Goal: Task Accomplishment & Management: Manage account settings

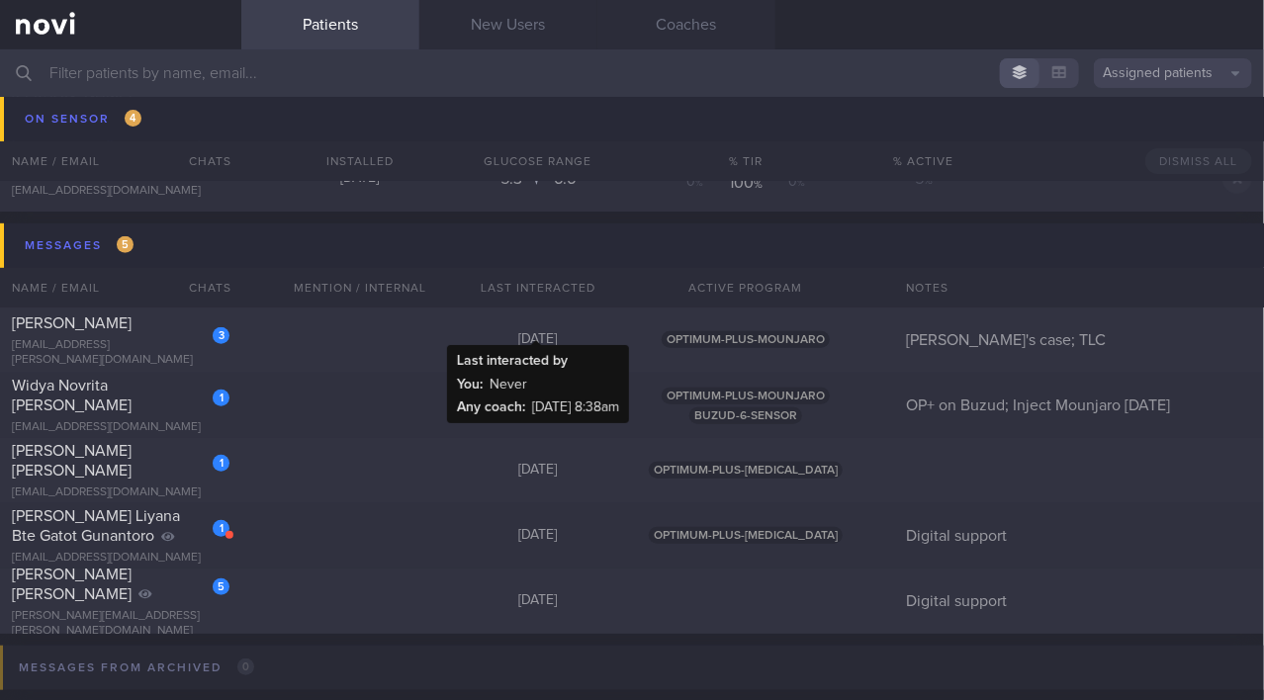
scroll to position [10251, 0]
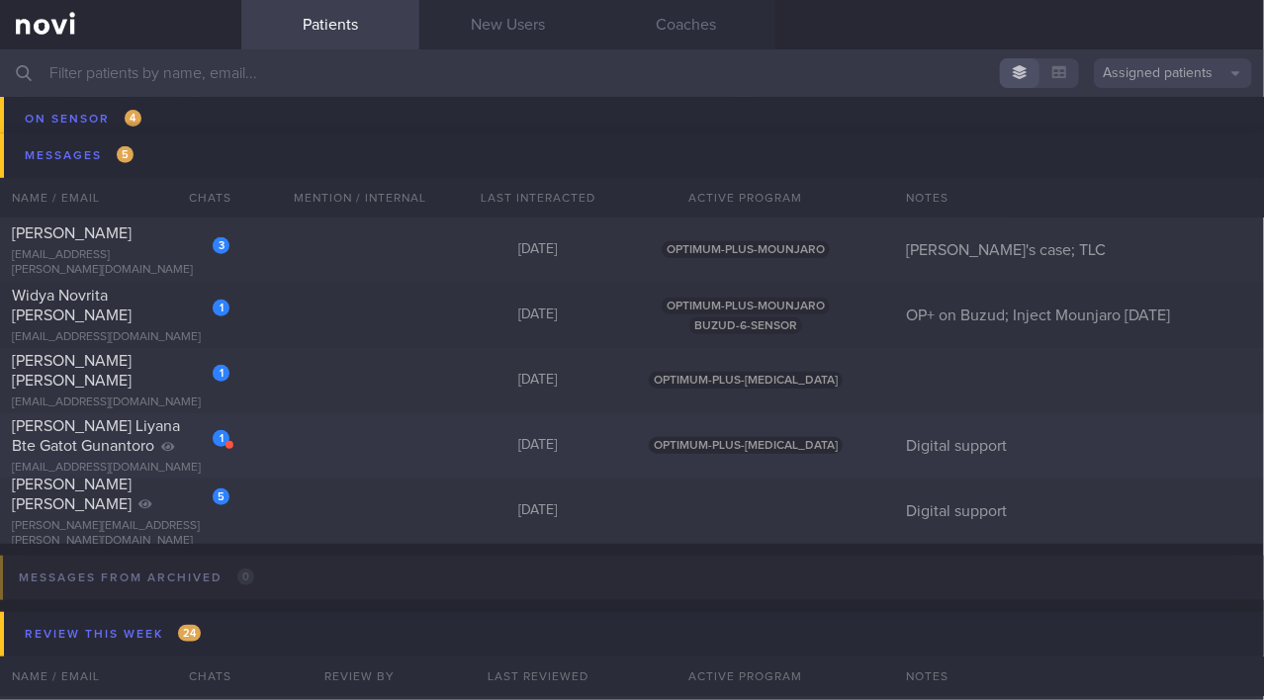
click at [168, 439] on div "[PERSON_NAME] Liyana Bte Gatot Gunantoro" at bounding box center [118, 436] width 213 height 40
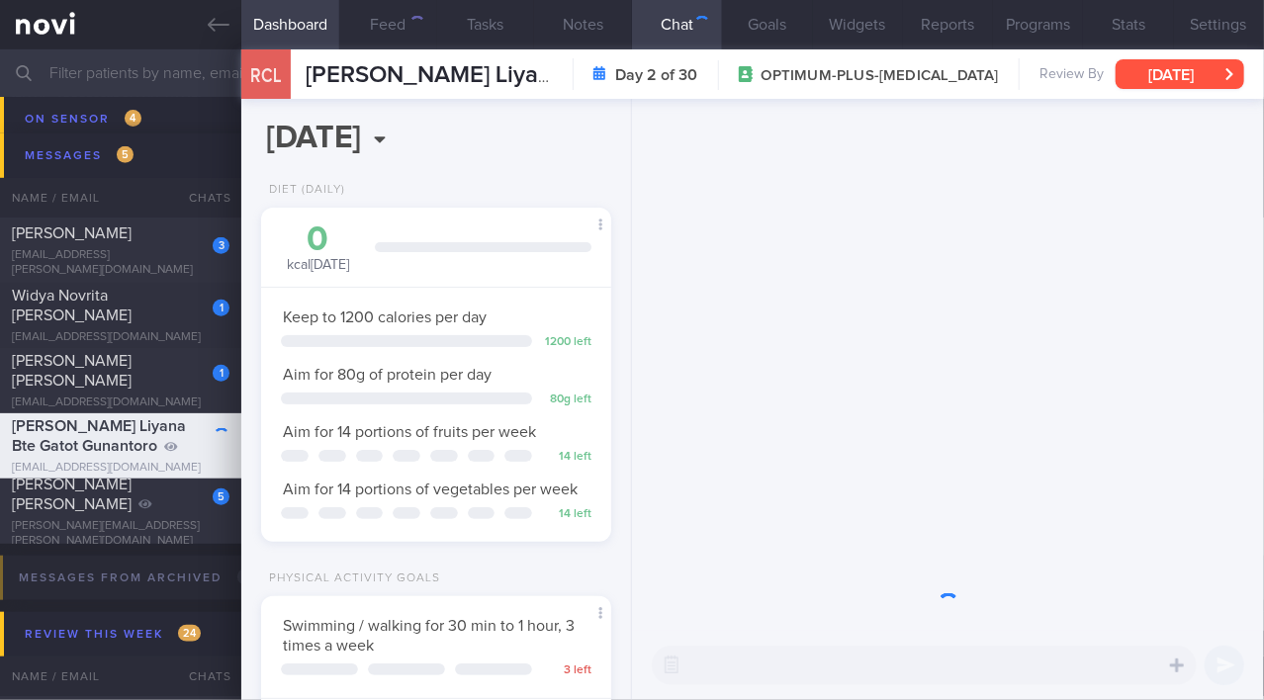
click at [1152, 79] on button "[DATE]" at bounding box center [1180, 74] width 129 height 30
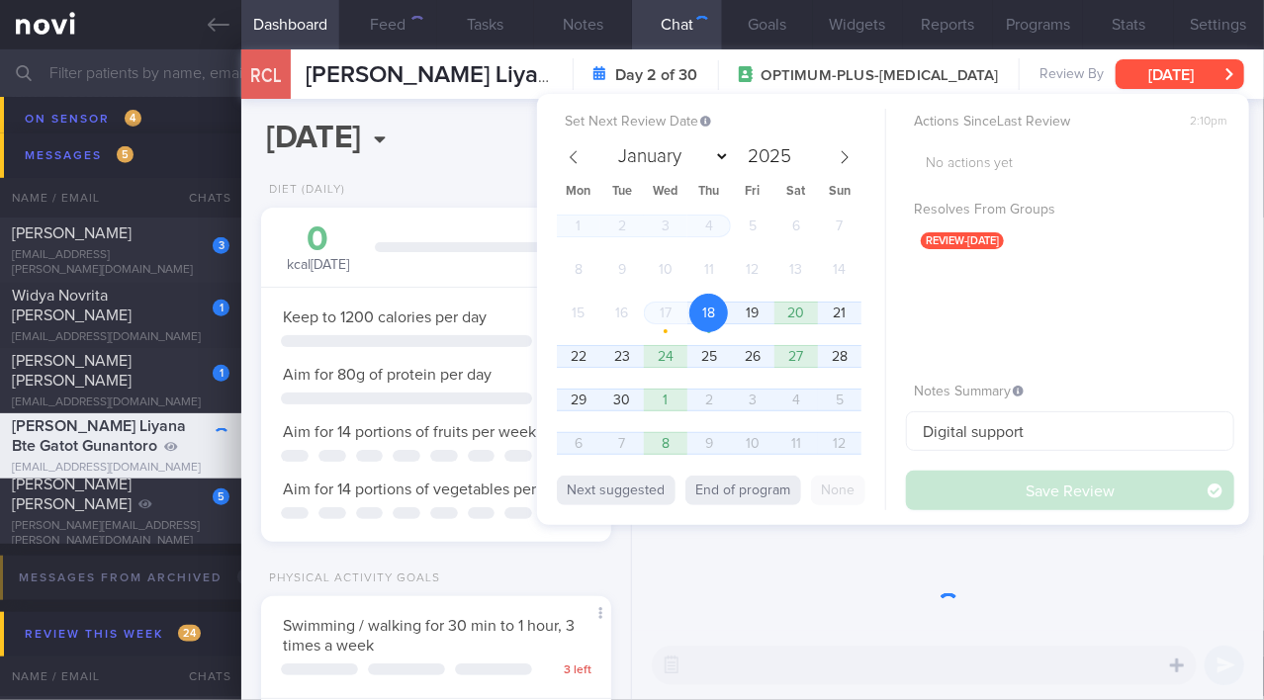
scroll to position [178, 302]
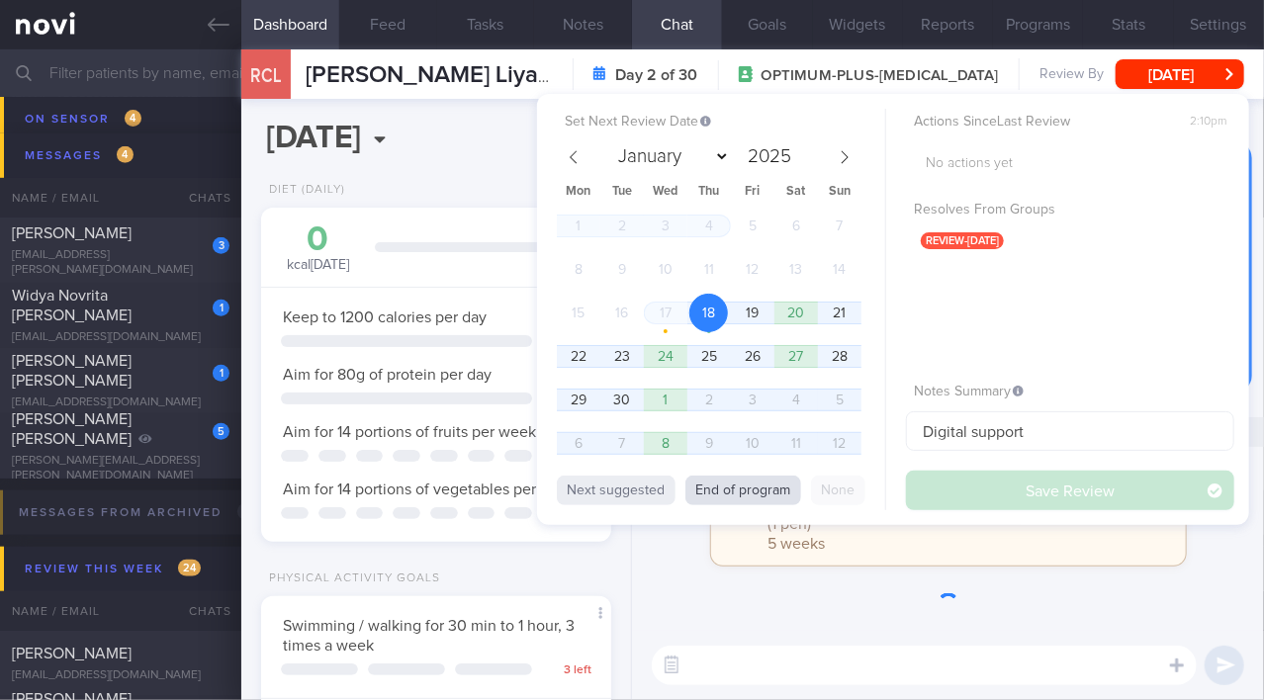
click at [726, 495] on button "End of program" at bounding box center [743, 491] width 116 height 30
select select "9"
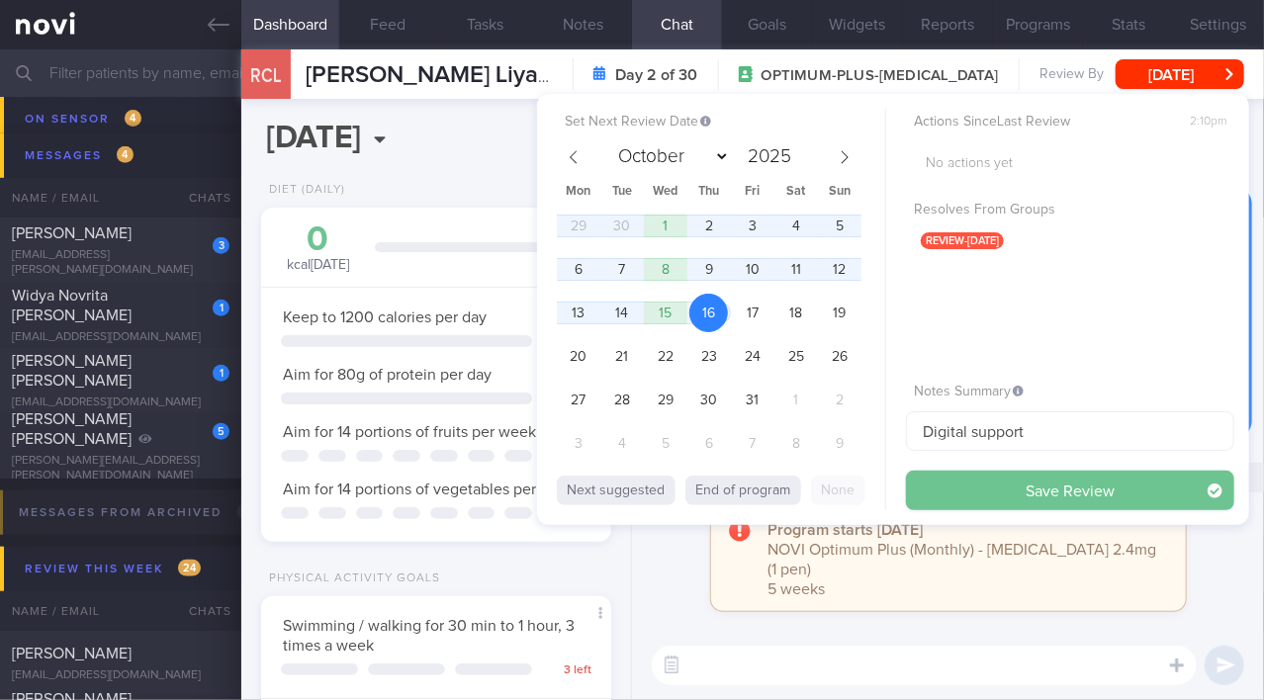
click at [990, 491] on button "Save Review" at bounding box center [1070, 491] width 328 height 40
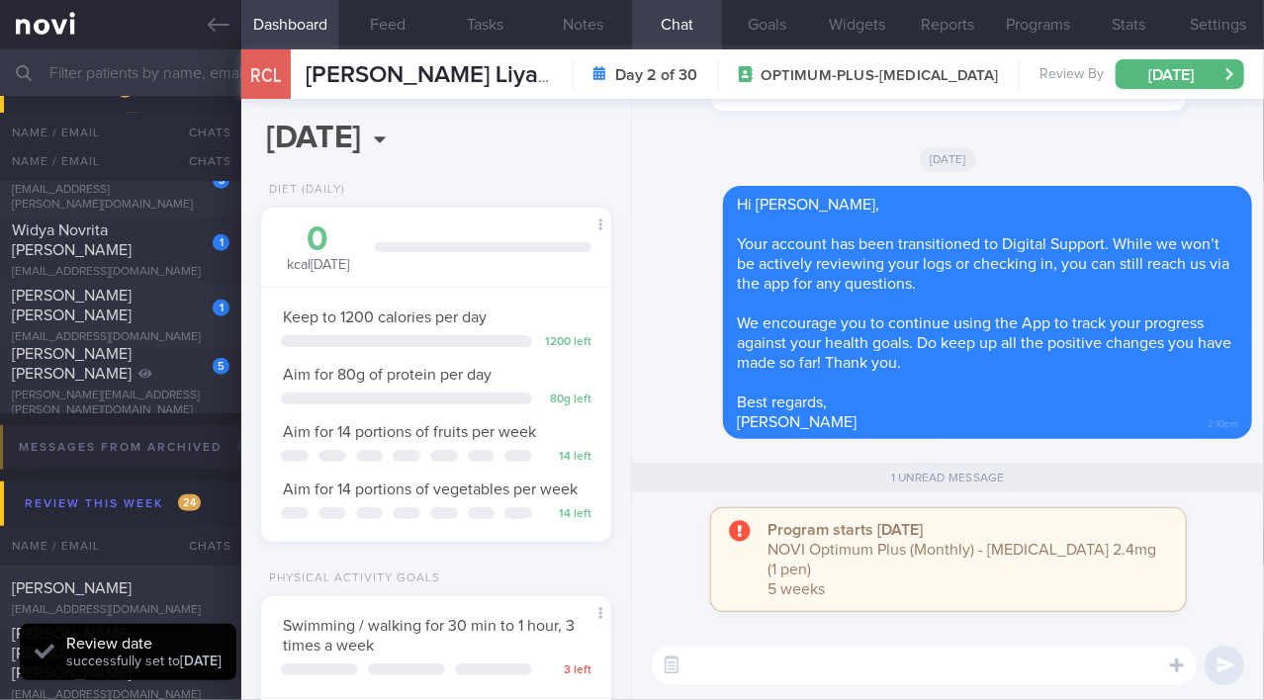
scroll to position [10186, 0]
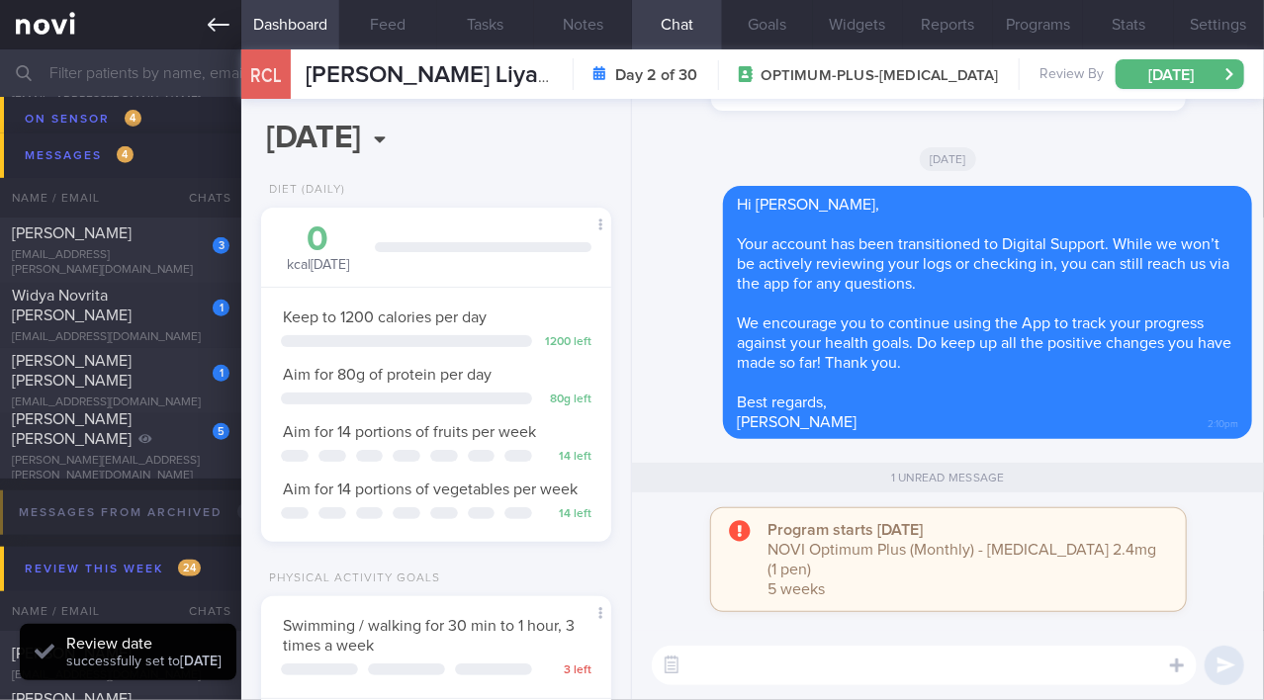
click at [214, 22] on icon at bounding box center [219, 25] width 22 height 22
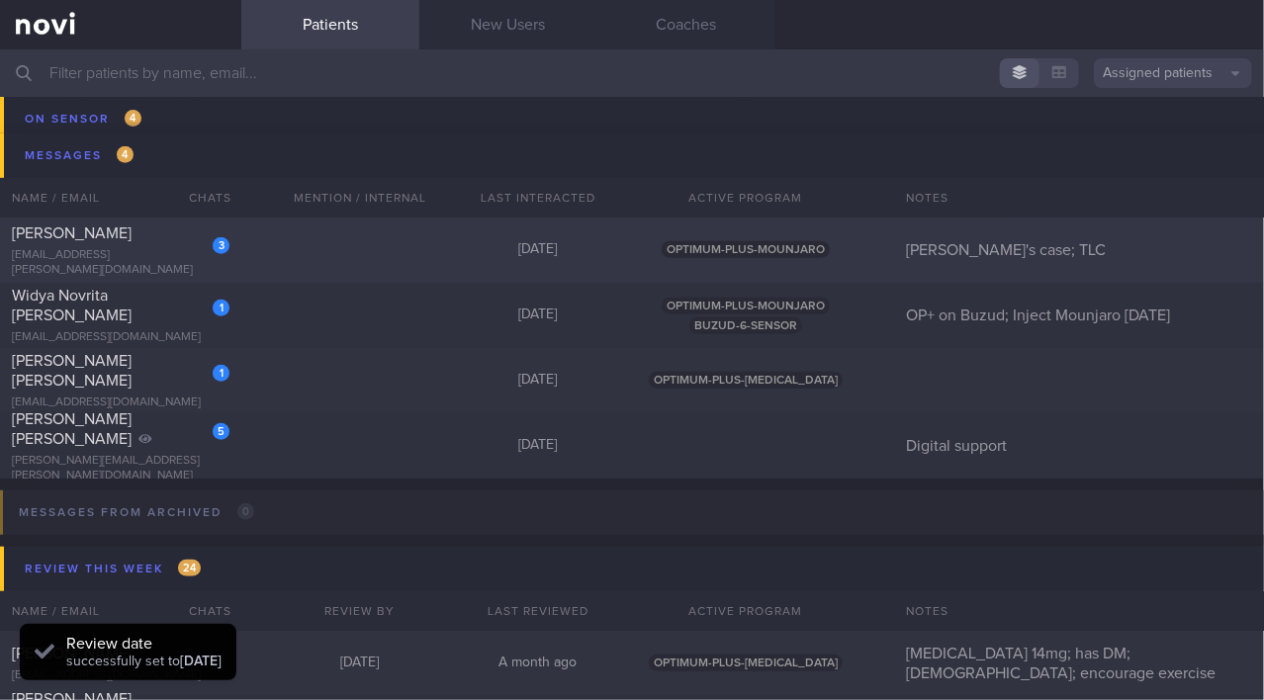
click at [139, 259] on div "[EMAIL_ADDRESS][PERSON_NAME][DOMAIN_NAME]" at bounding box center [121, 263] width 218 height 30
select select "11"
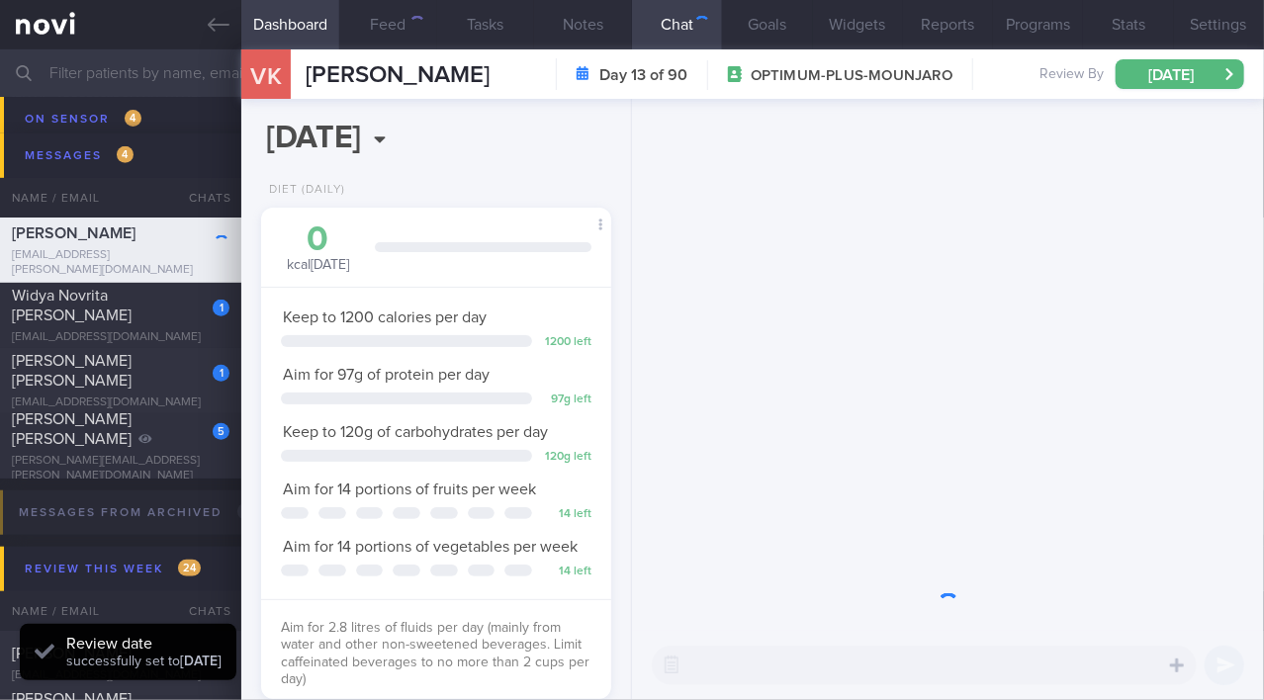
scroll to position [178, 302]
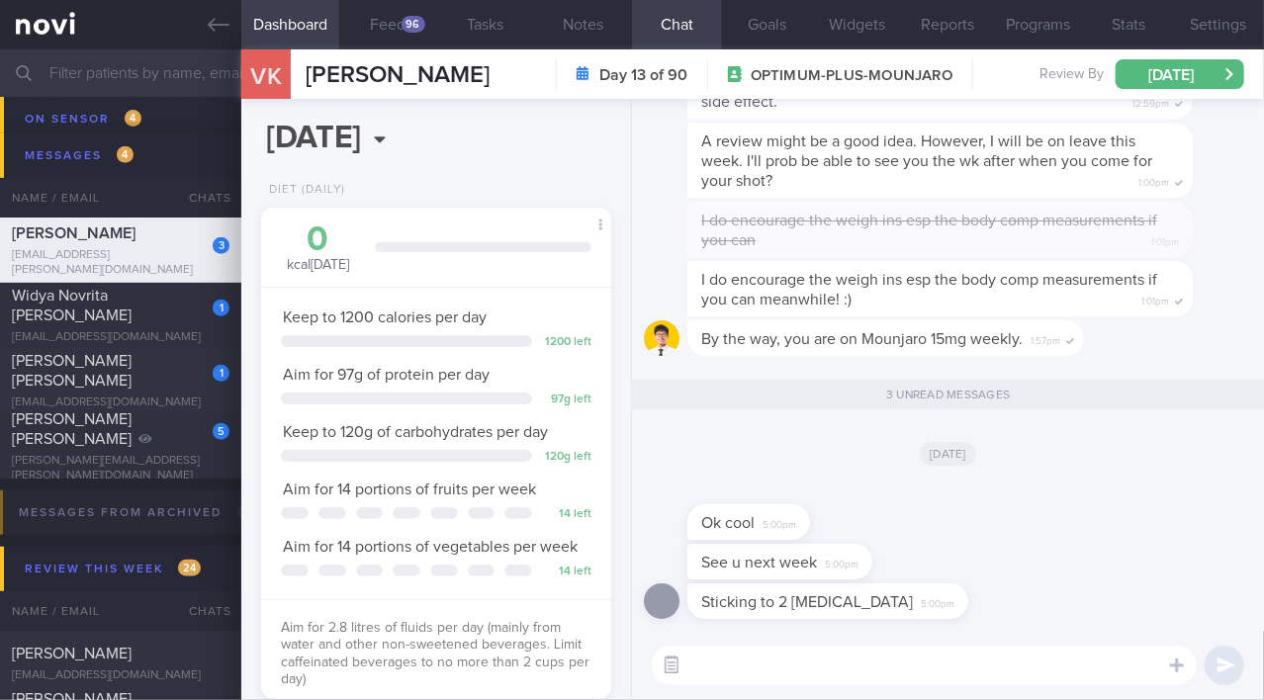
click at [673, 665] on button "button" at bounding box center [672, 666] width 36 height 36
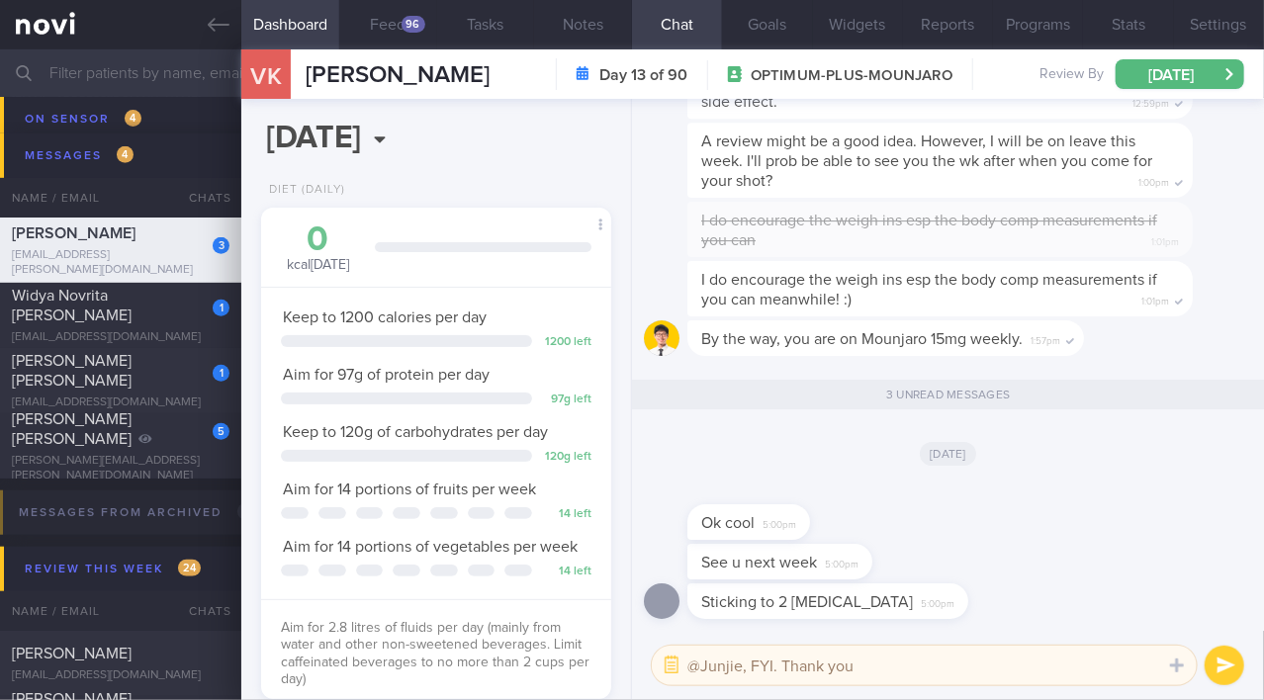
type textarea "@Junjie, FYI. Thank you."
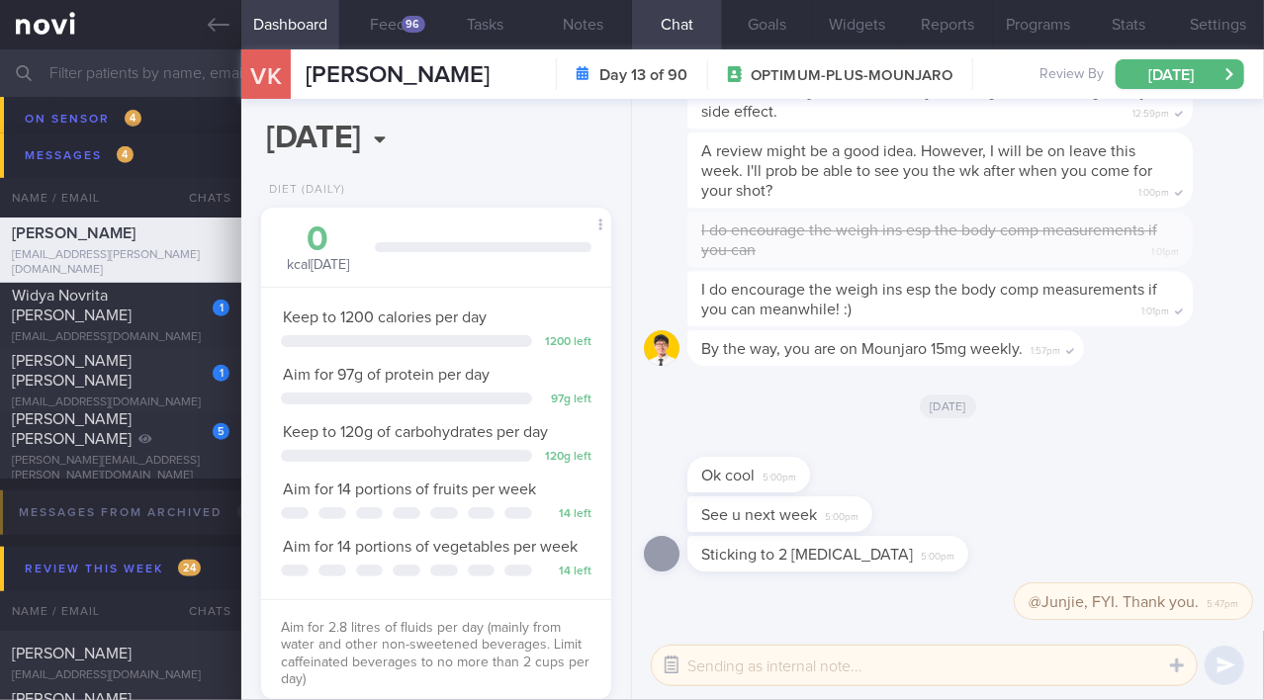
click at [683, 662] on button "button" at bounding box center [672, 666] width 36 height 36
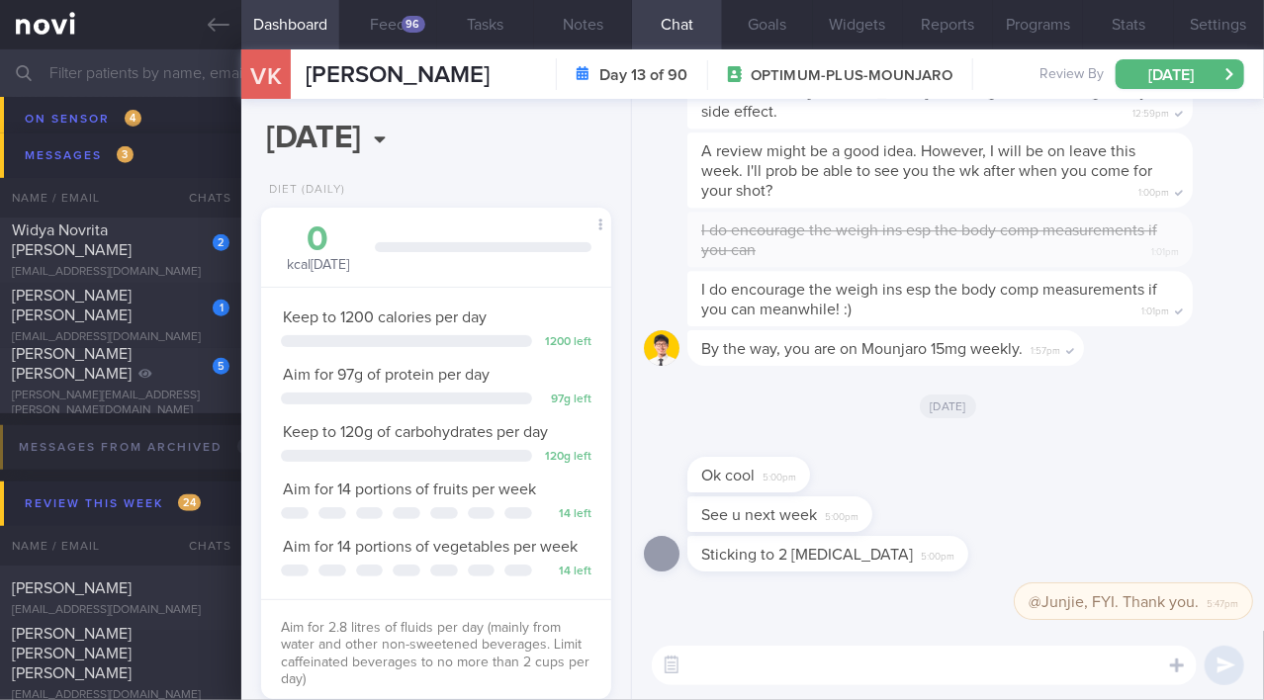
click at [164, 82] on input "text" at bounding box center [632, 72] width 1264 height 47
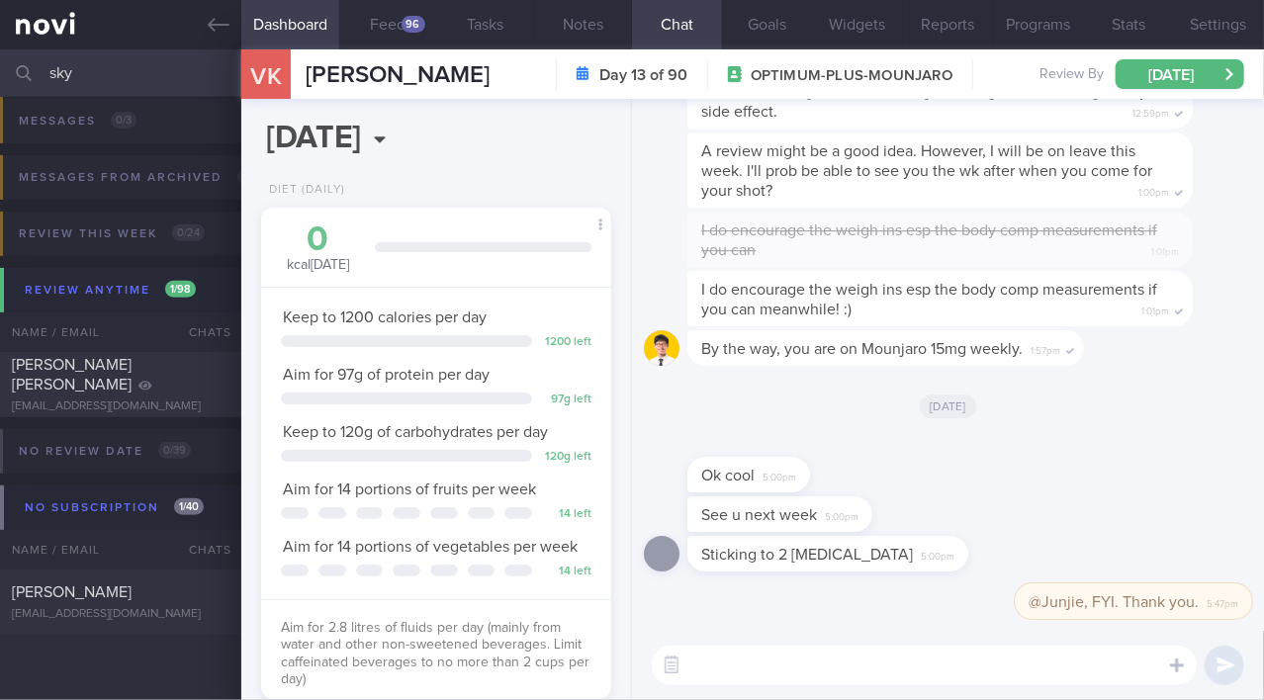
scroll to position [283, 0]
type input "sky"
click at [96, 592] on span "[PERSON_NAME]" at bounding box center [72, 594] width 120 height 16
type input "SAF LIP"
select select "8"
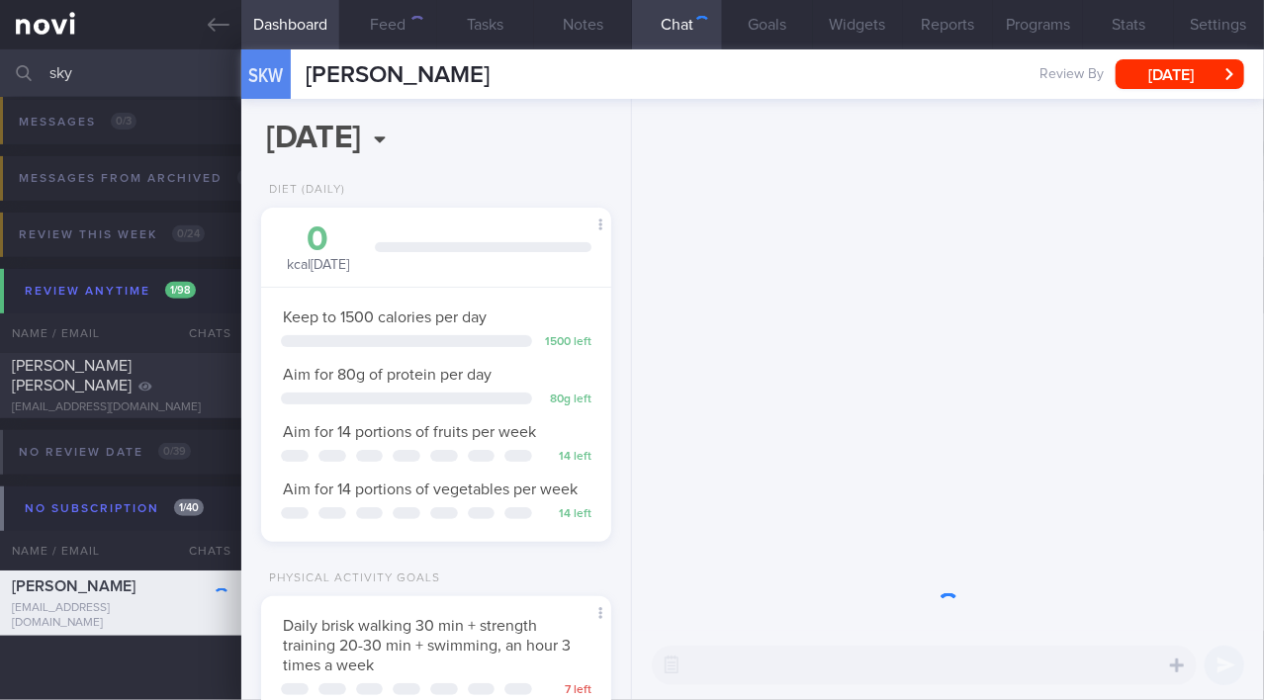
scroll to position [154, 310]
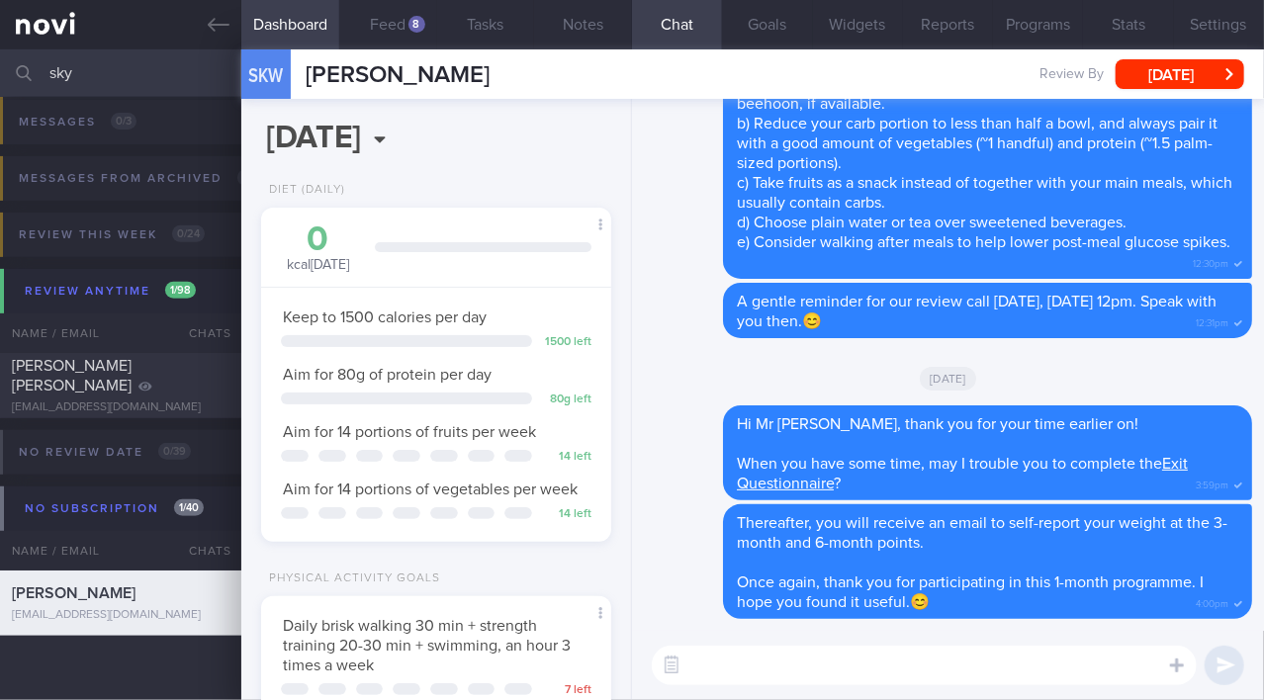
drag, startPoint x: 101, startPoint y: 79, endPoint x: 24, endPoint y: 69, distance: 77.8
click at [24, 69] on div "sky Assigned patients Assigned patients All active patients Archived patients" at bounding box center [632, 72] width 1264 height 47
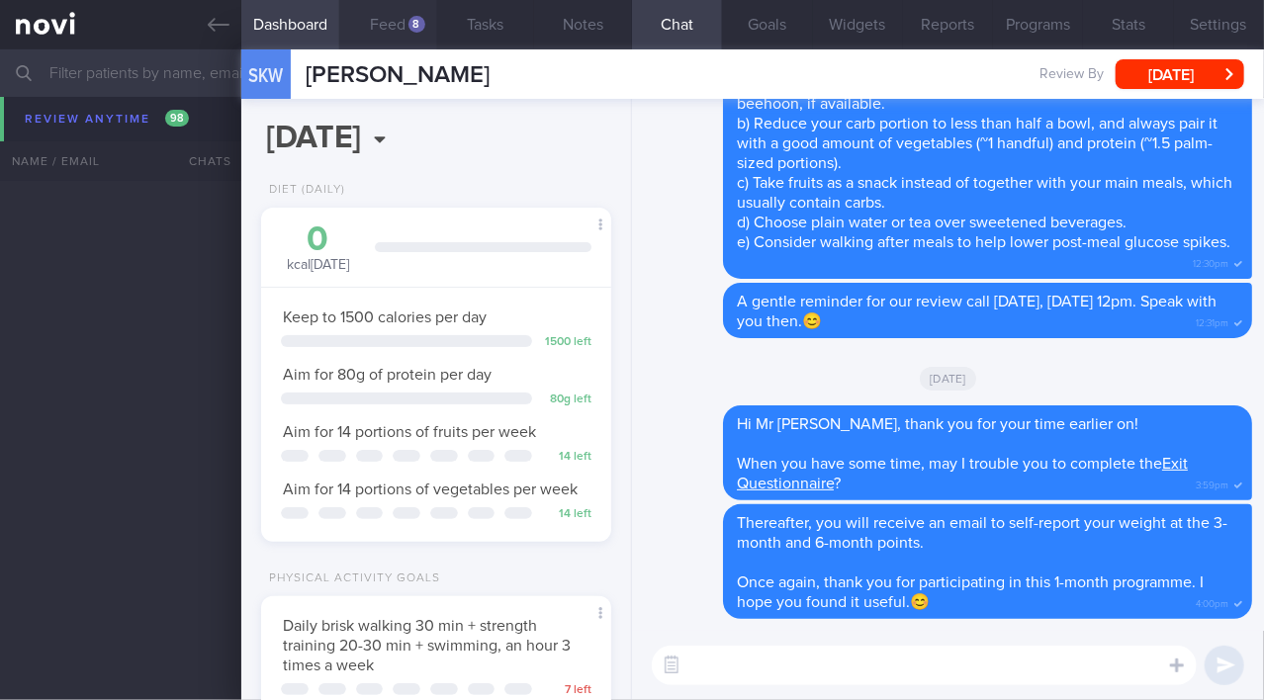
scroll to position [15169, 0]
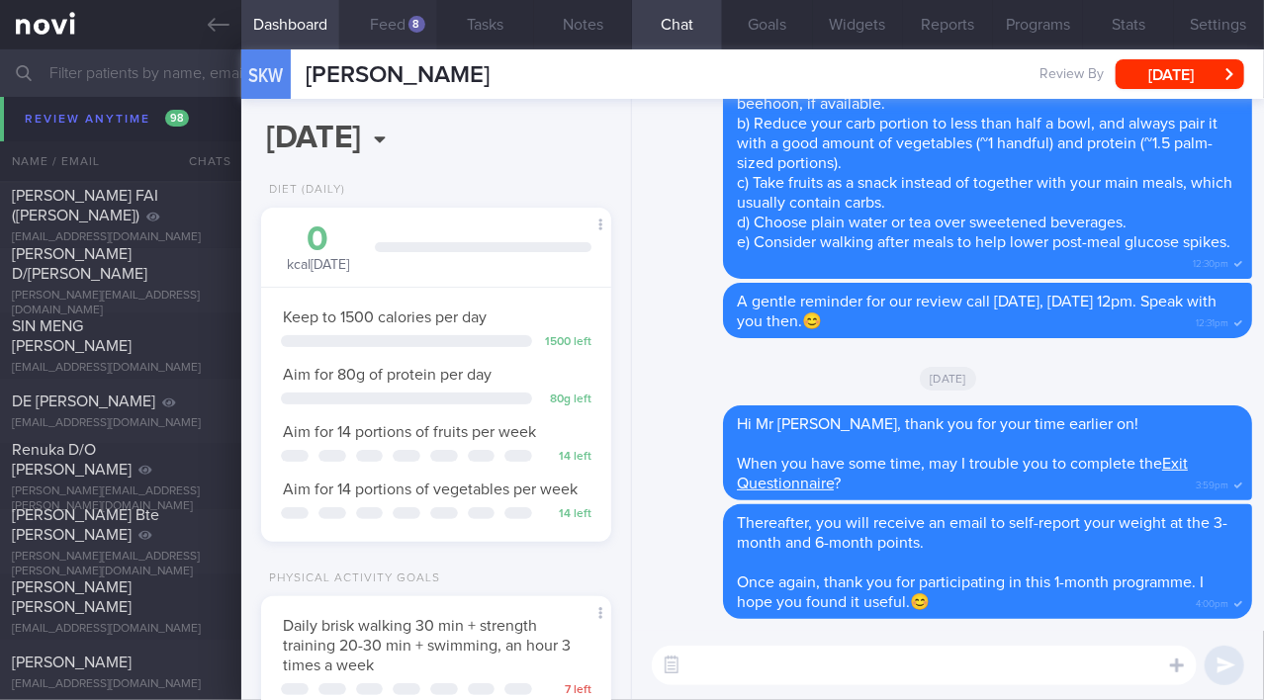
click at [375, 27] on button "Feed 8" at bounding box center [388, 24] width 98 height 49
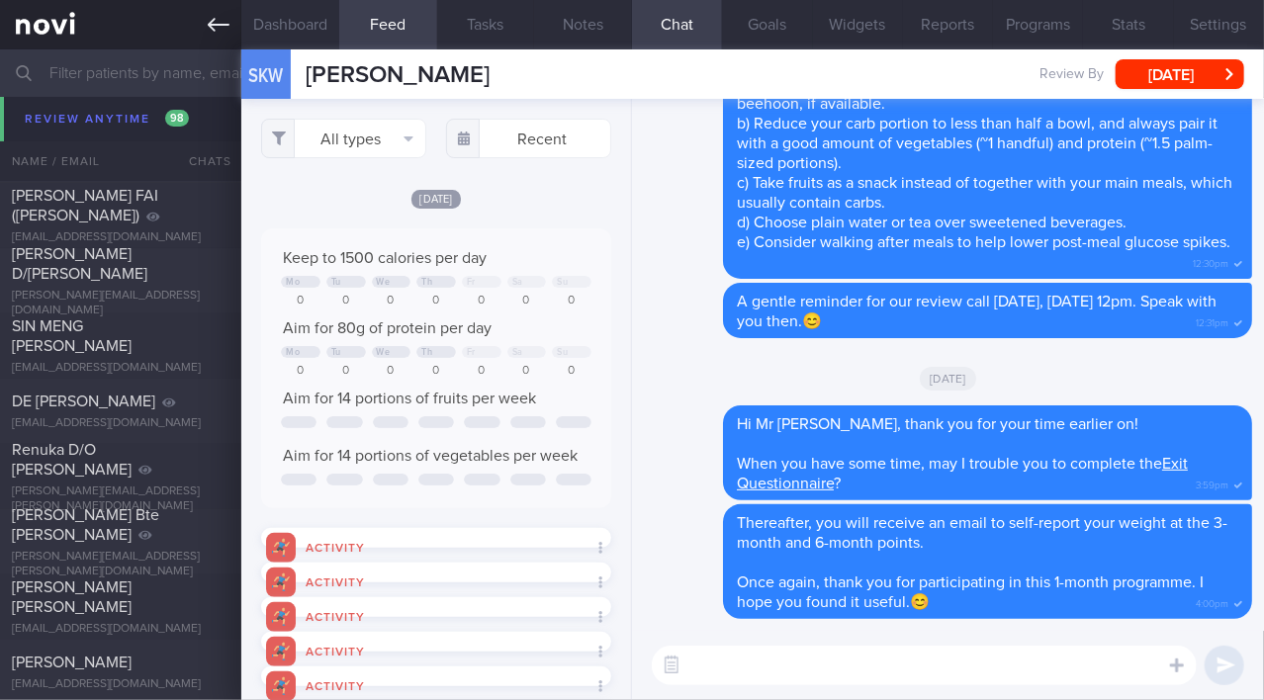
click at [223, 32] on icon at bounding box center [219, 25] width 22 height 22
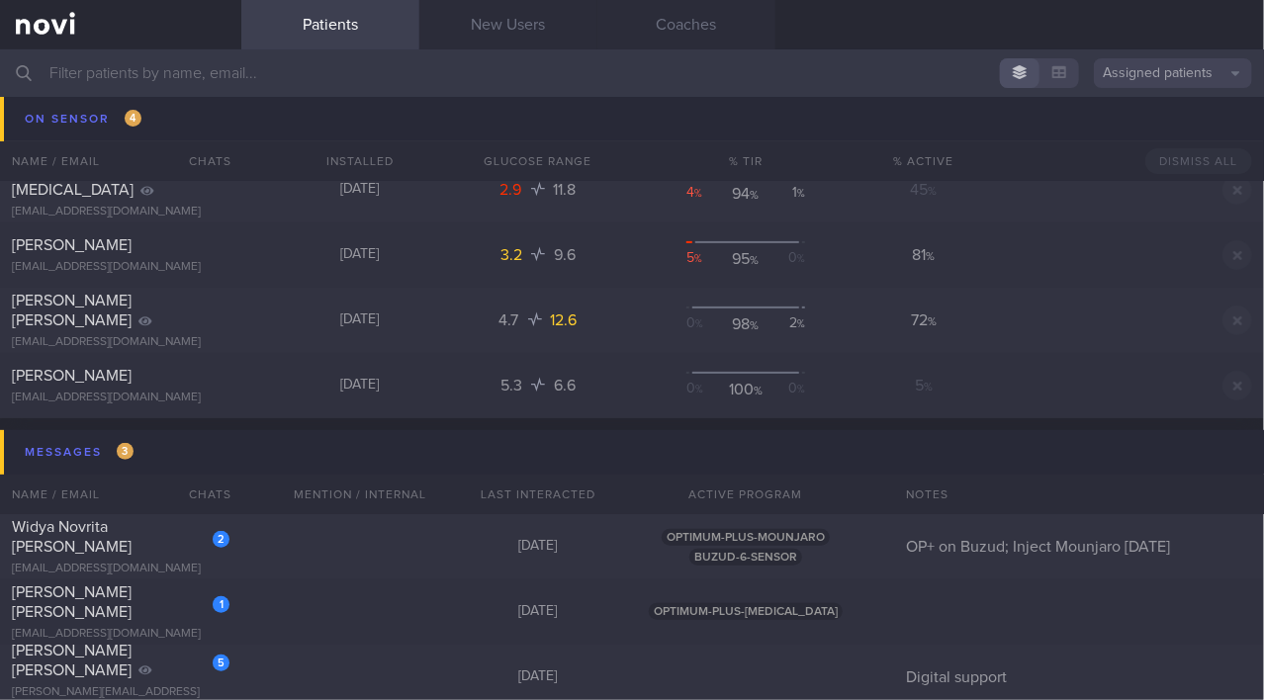
scroll to position [10159, 0]
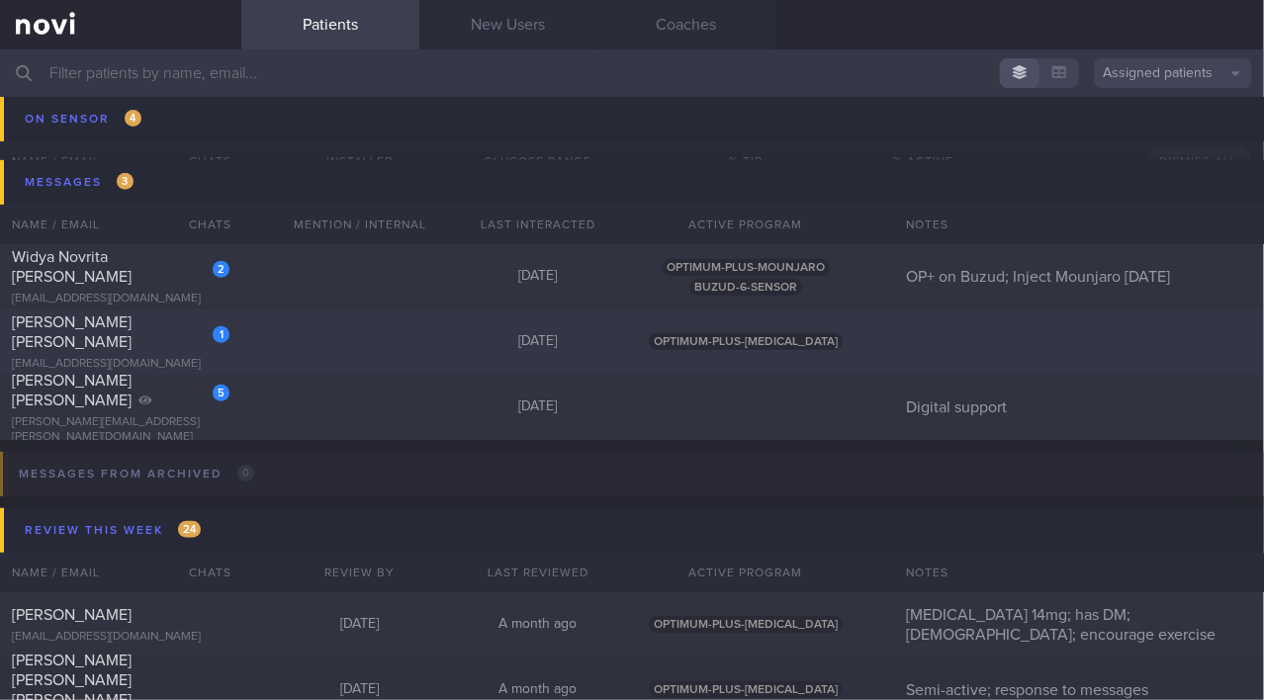
click at [170, 330] on div "[PERSON_NAME] [PERSON_NAME]" at bounding box center [118, 333] width 213 height 40
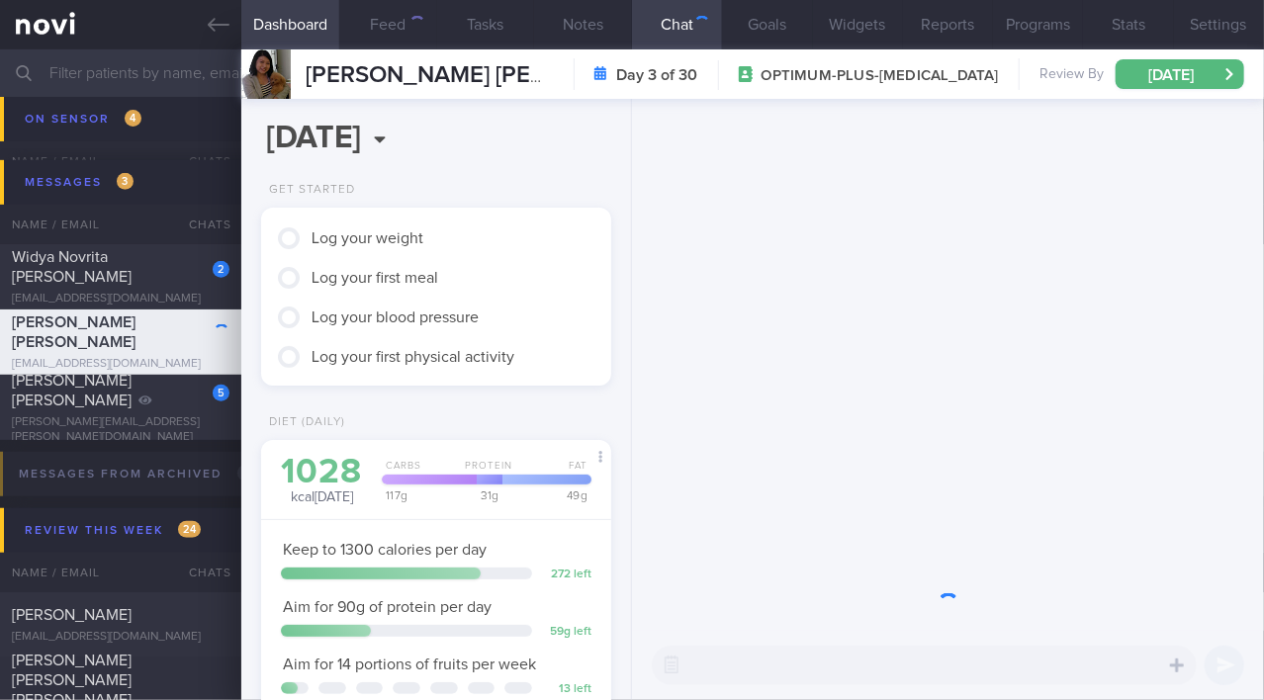
scroll to position [178, 302]
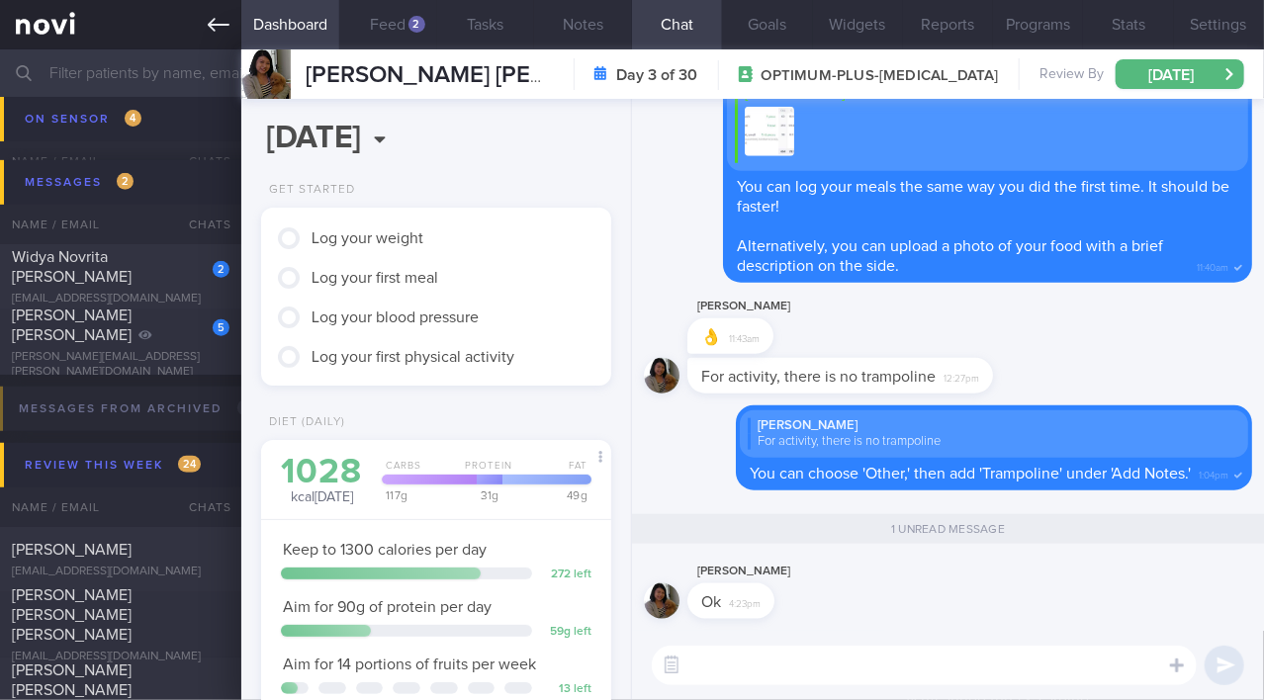
click at [205, 30] on link at bounding box center [120, 24] width 241 height 49
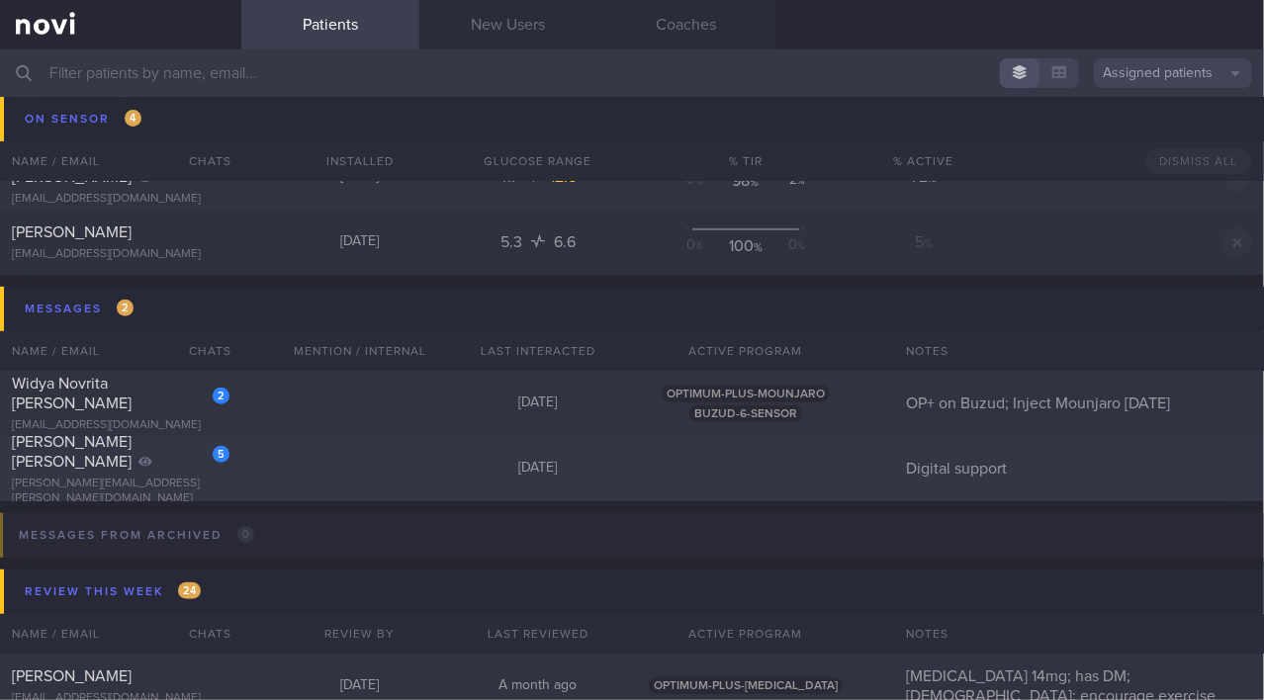
scroll to position [10069, 0]
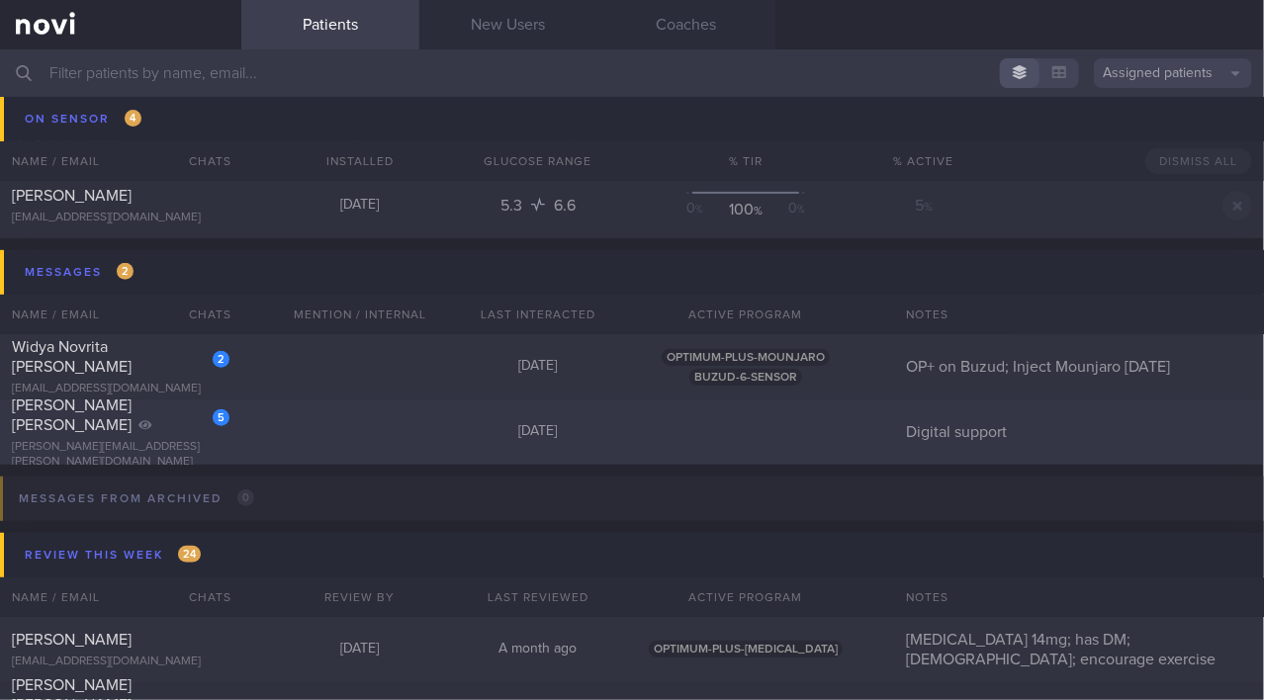
click at [139, 422] on div "[PERSON_NAME] [PERSON_NAME]" at bounding box center [118, 416] width 213 height 40
select select "8"
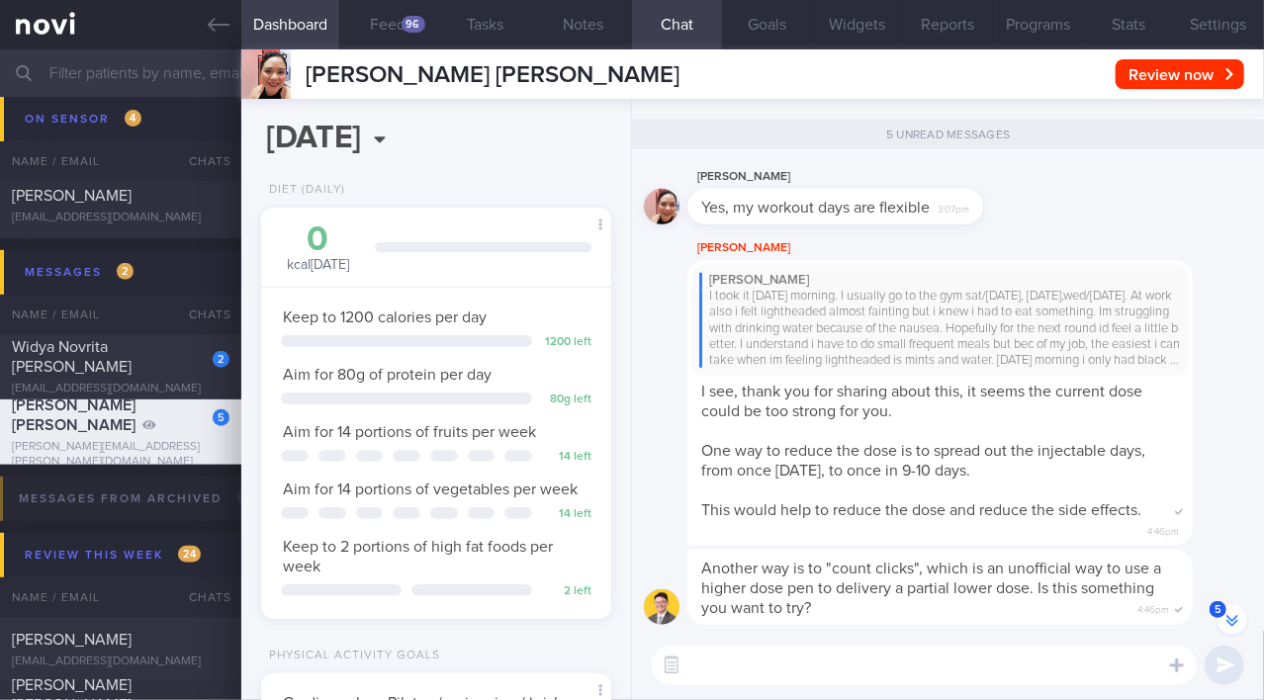
scroll to position [-268, 0]
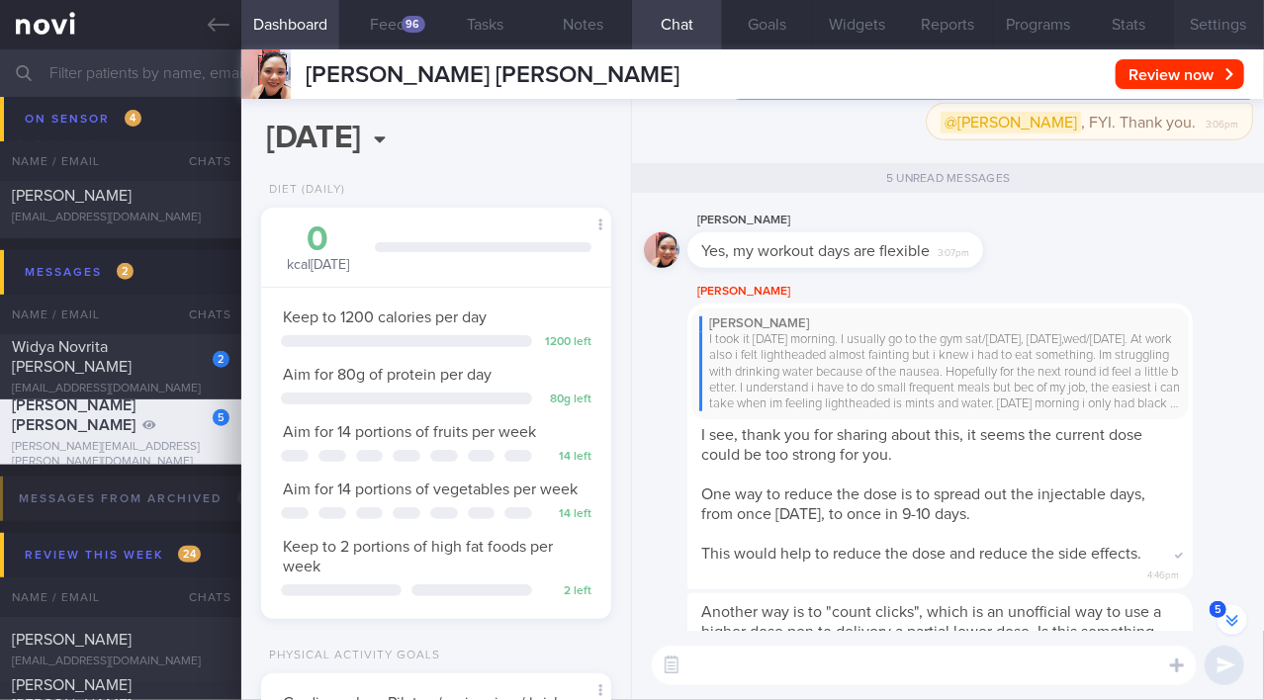
click at [1231, 35] on button "Settings" at bounding box center [1219, 24] width 90 height 49
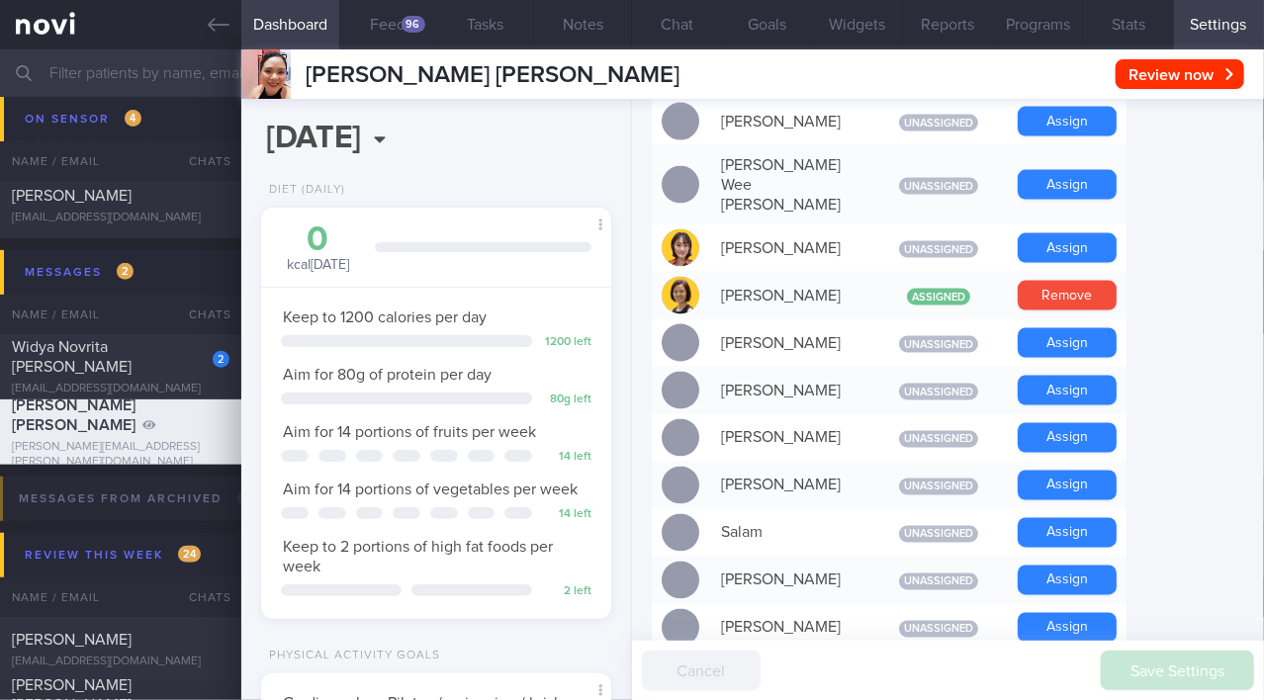
scroll to position [1407, 0]
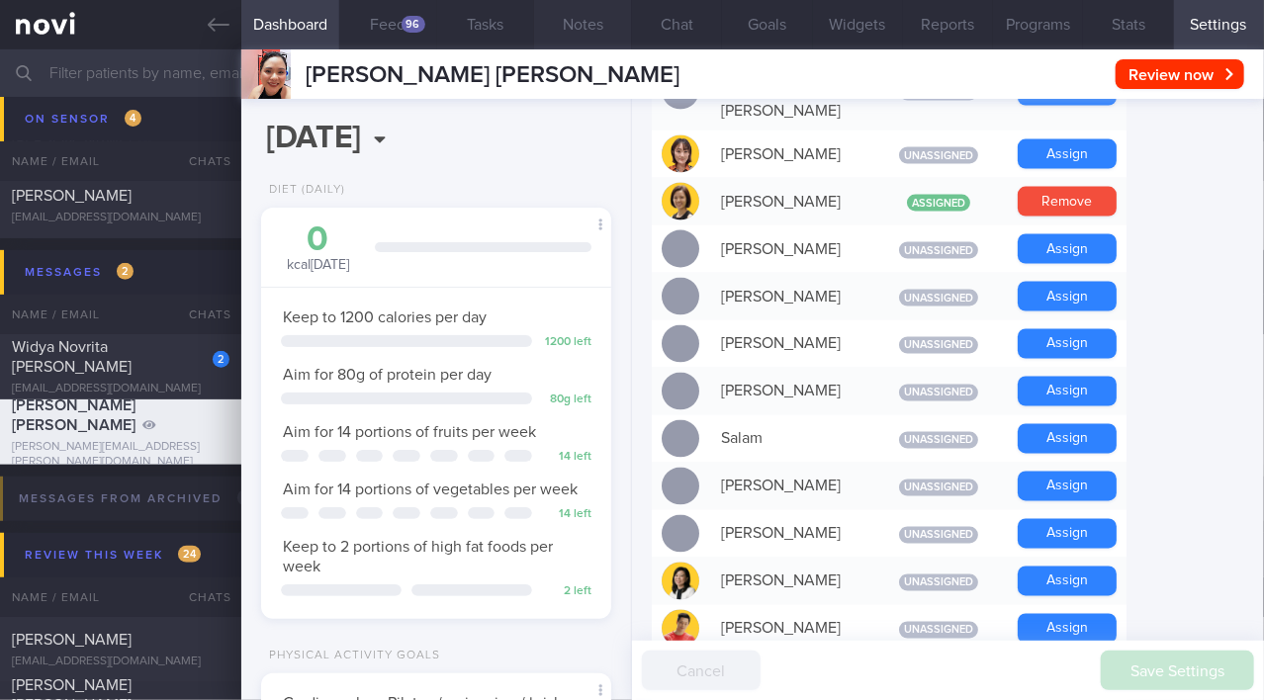
click at [581, 16] on button "Notes" at bounding box center [583, 24] width 98 height 49
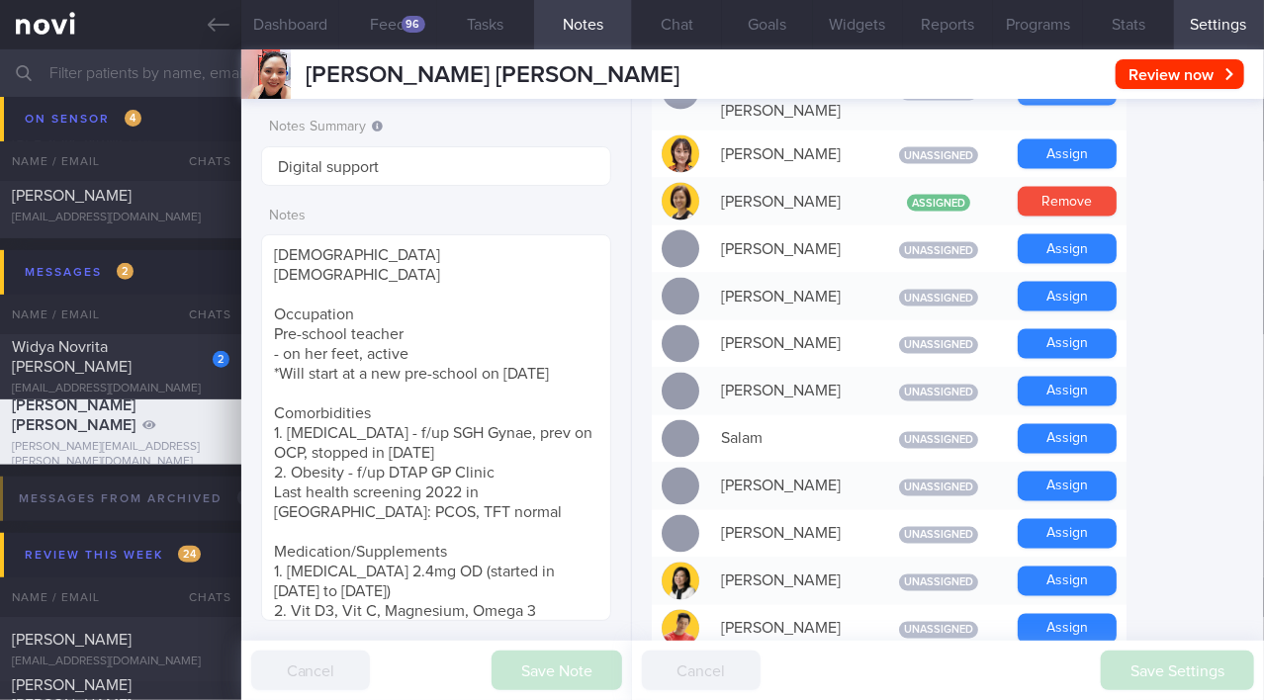
scroll to position [1708, 0]
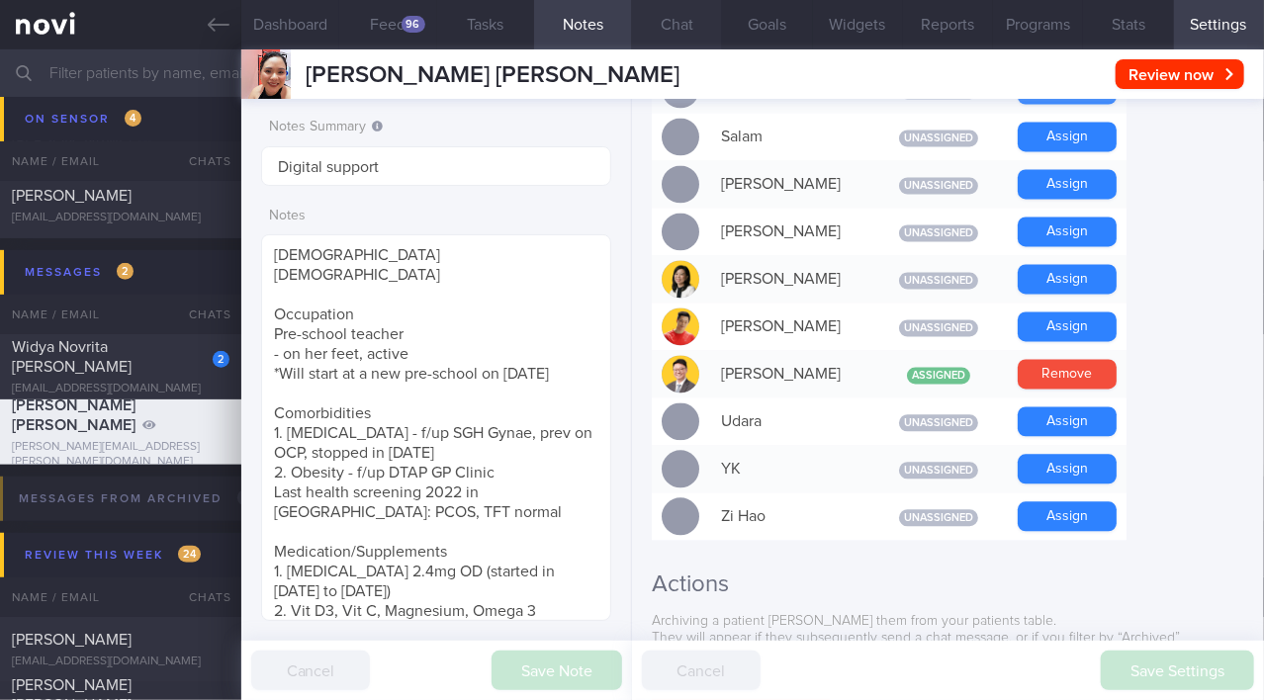
click at [673, 24] on button "Chat" at bounding box center [677, 24] width 90 height 49
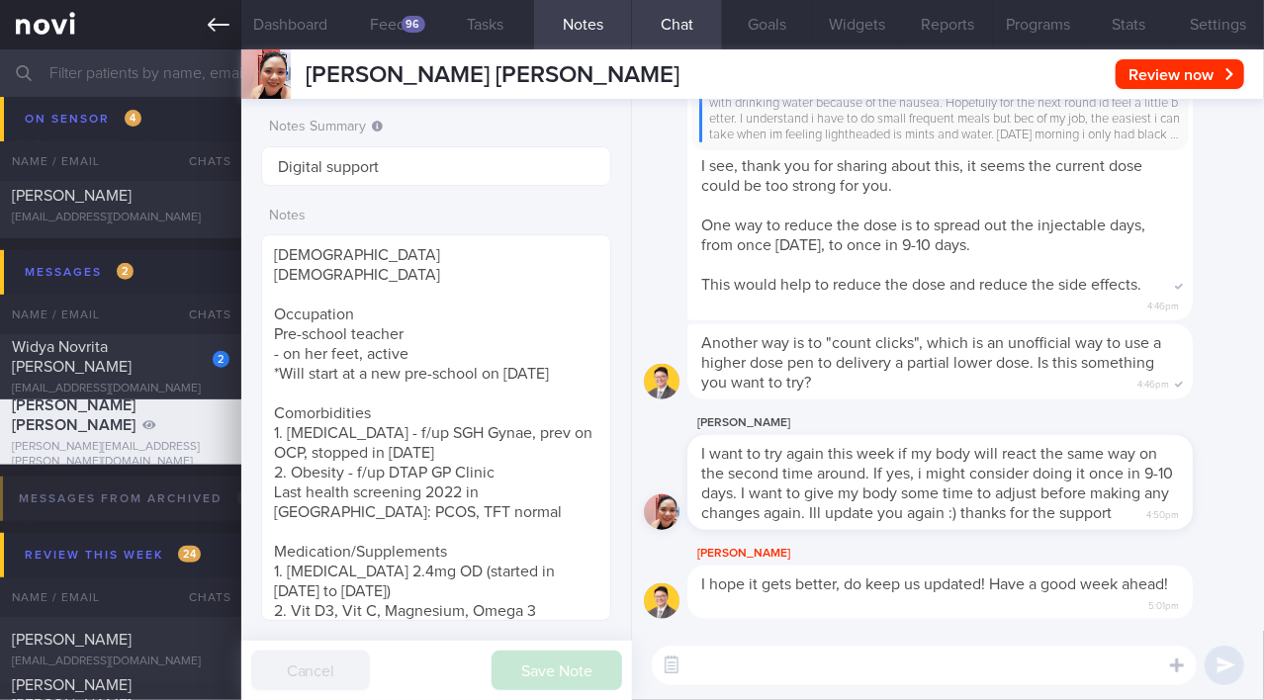
click at [218, 23] on icon at bounding box center [219, 25] width 22 height 22
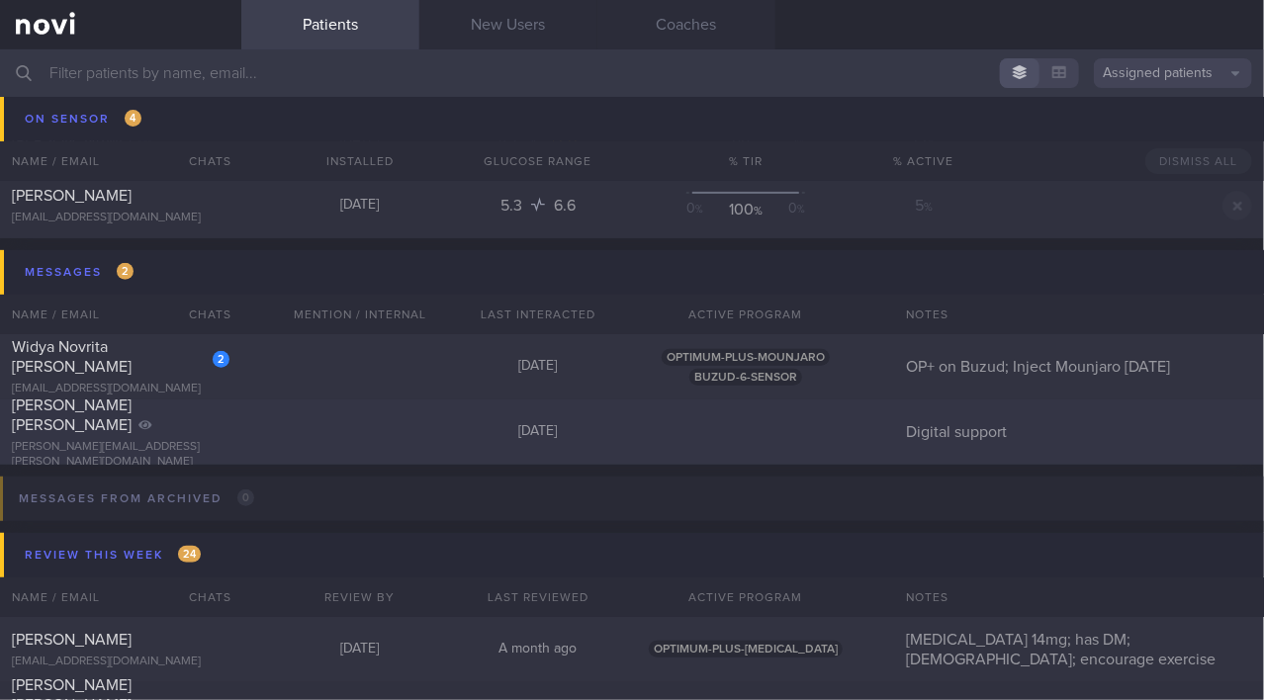
click at [130, 435] on div "[PERSON_NAME] [PERSON_NAME]" at bounding box center [118, 416] width 213 height 40
select select "8"
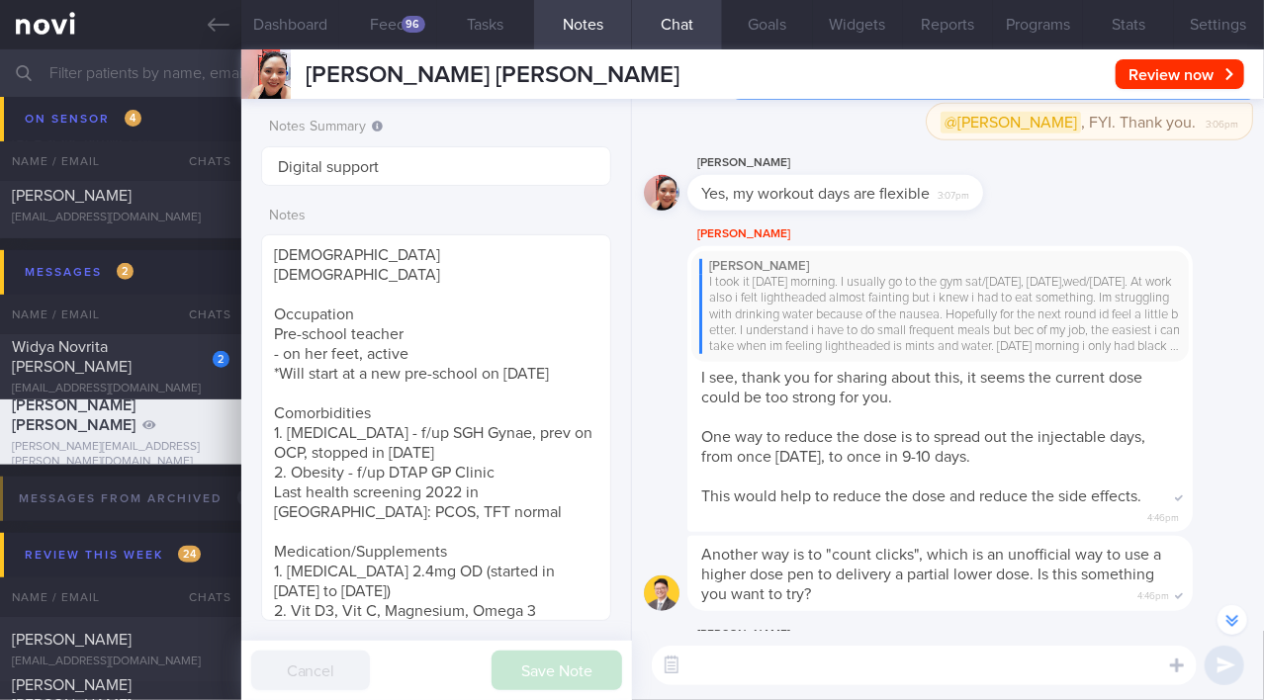
scroll to position [-269, 0]
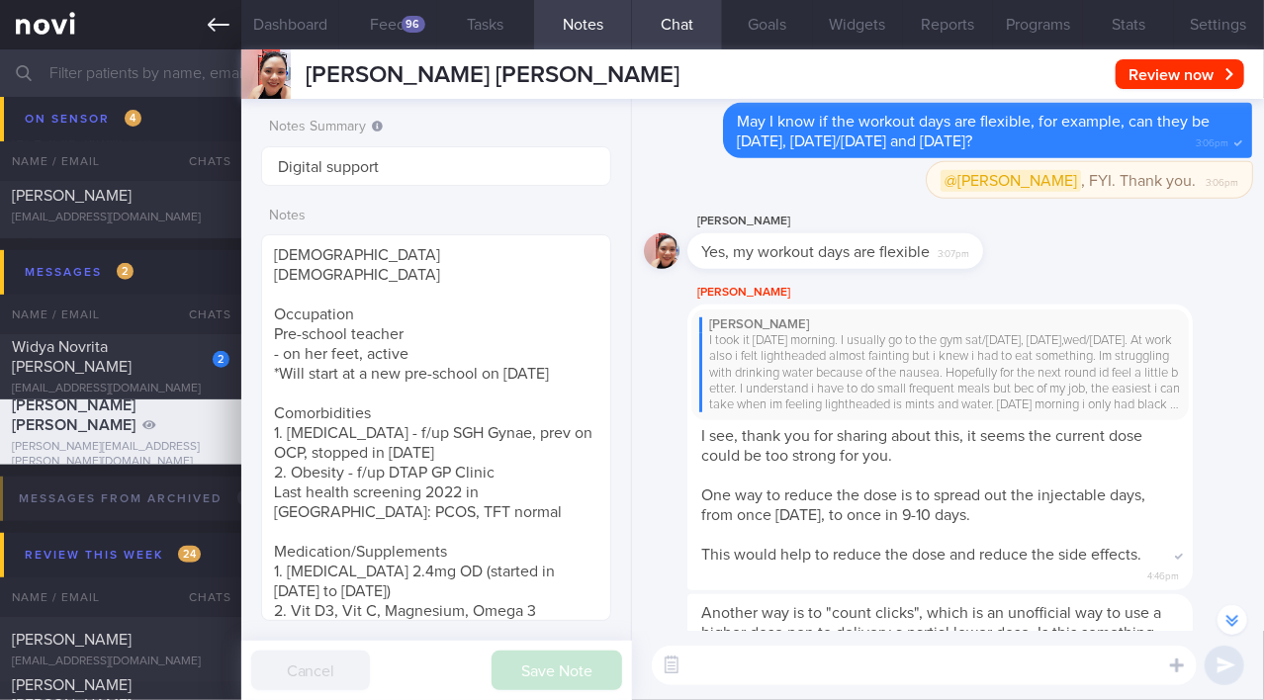
click at [225, 24] on icon at bounding box center [219, 25] width 22 height 14
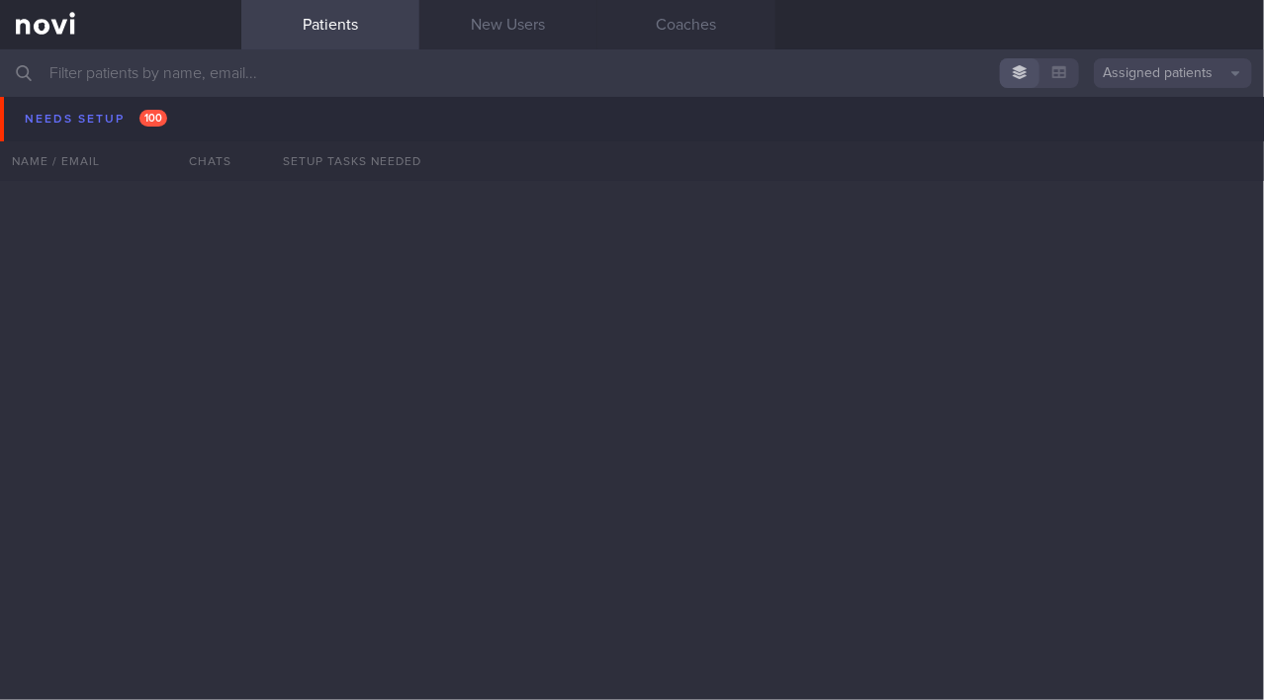
scroll to position [5057, 0]
